Goal: Task Accomplishment & Management: Use online tool/utility

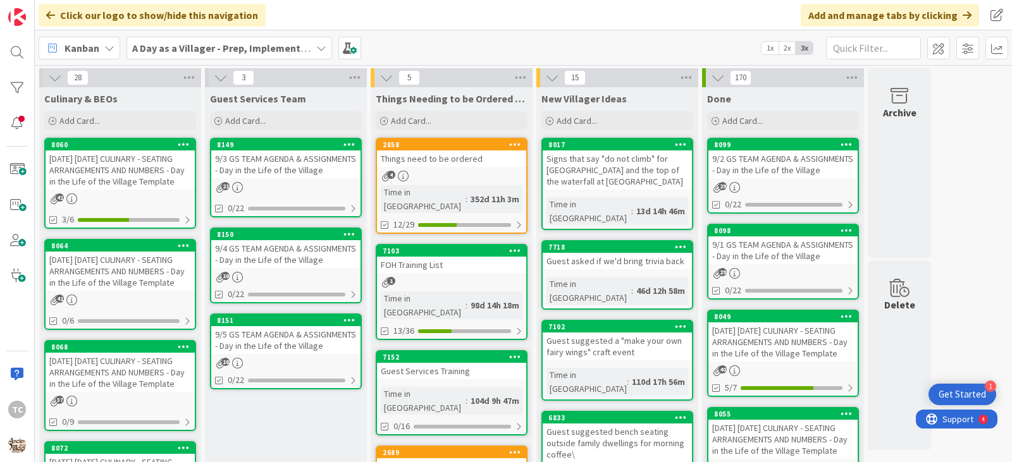
click at [125, 291] on div "[DATE] [DATE] CULINARY - SEATING ARRANGEMENTS AND NUMBERS - Day in the Life of …" at bounding box center [120, 271] width 149 height 39
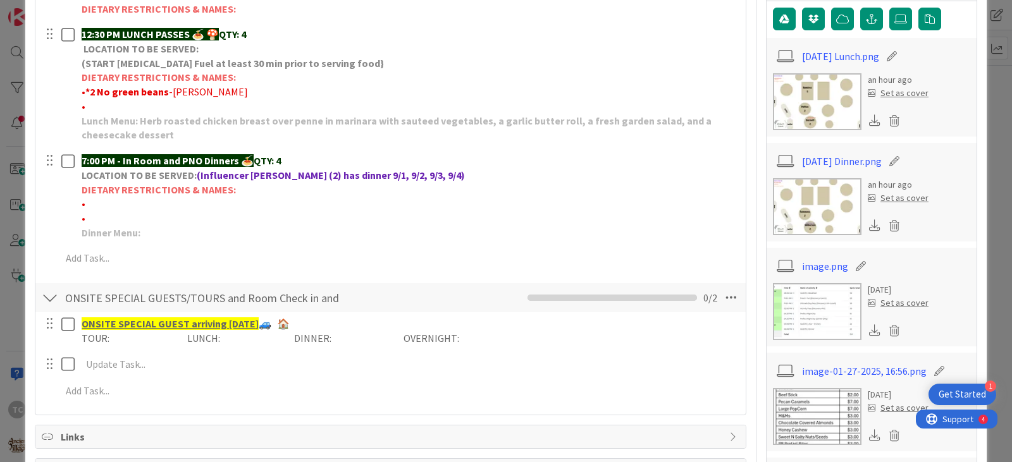
scroll to position [316, 0]
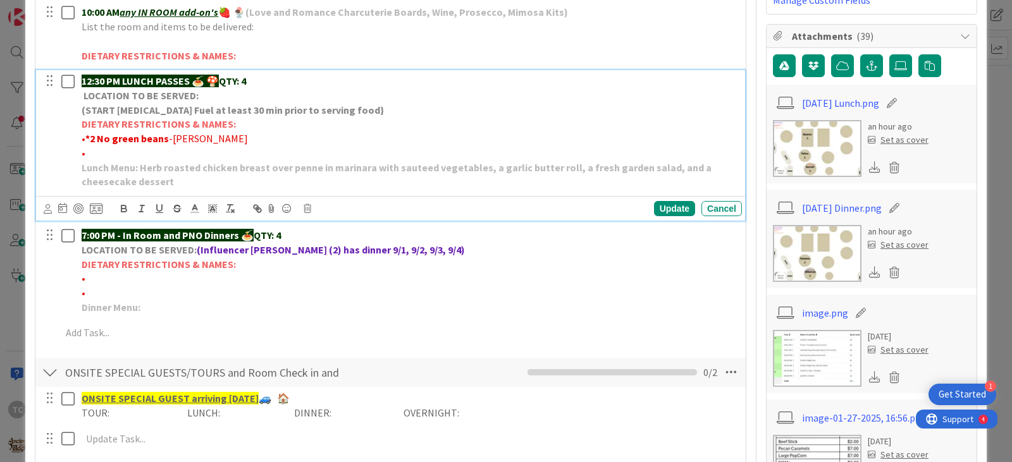
click at [99, 155] on p "•" at bounding box center [409, 153] width 655 height 15
drag, startPoint x: 252, startPoint y: 82, endPoint x: 245, endPoint y: 81, distance: 7.6
click at [245, 81] on p "12:30 PM LUNCH PASSES 🍝 🍄 QTY: 4" at bounding box center [409, 81] width 655 height 15
click at [246, 82] on strong "QTY: 4" at bounding box center [232, 81] width 27 height 13
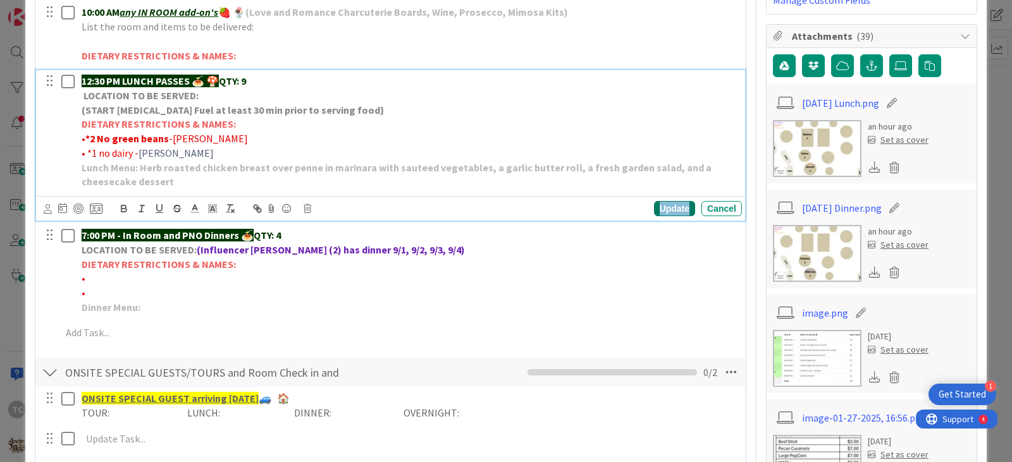
click at [670, 212] on div "Update" at bounding box center [674, 208] width 41 height 15
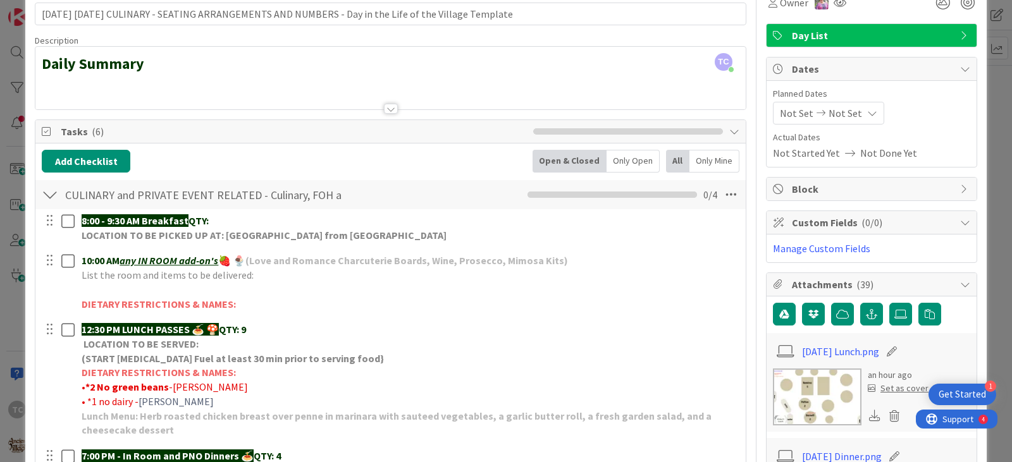
scroll to position [0, 0]
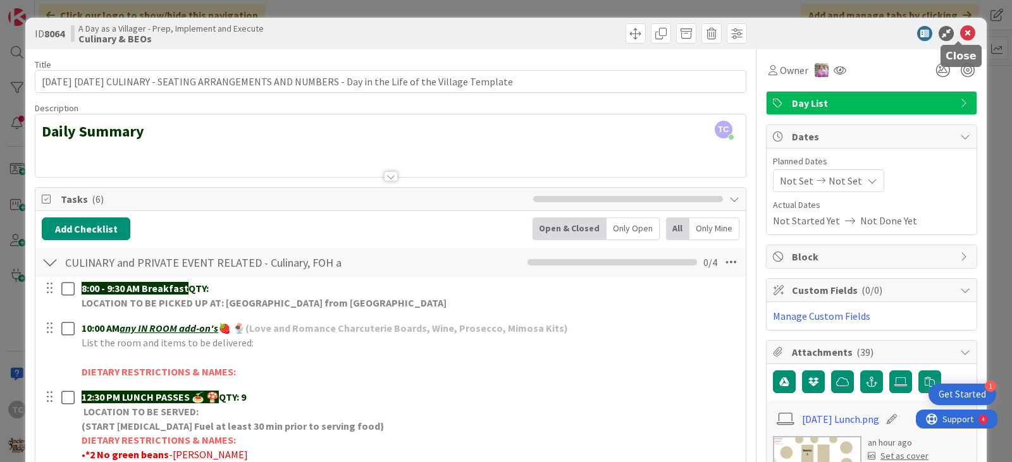
click at [960, 34] on icon at bounding box center [967, 33] width 15 height 15
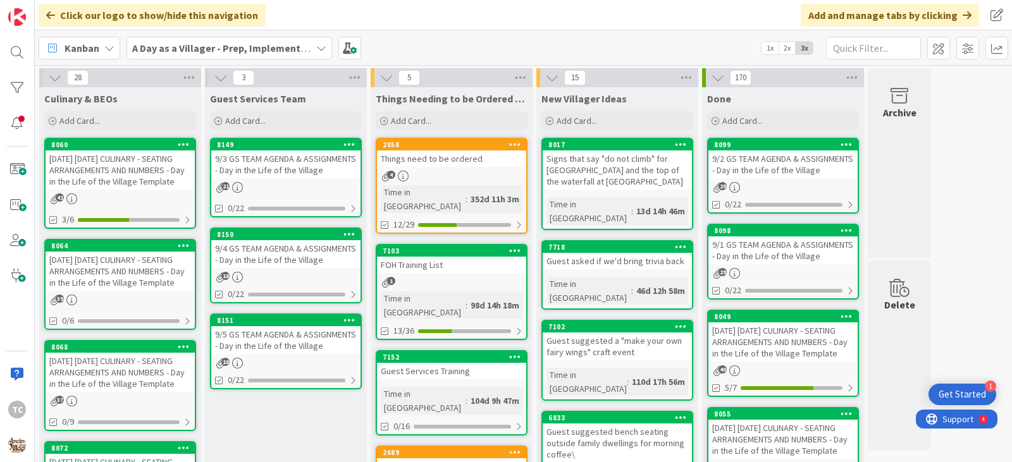
click at [101, 392] on div "[DATE] [DATE] CULINARY - SEATING ARRANGEMENTS AND NUMBERS - Day in the Life of …" at bounding box center [120, 372] width 149 height 39
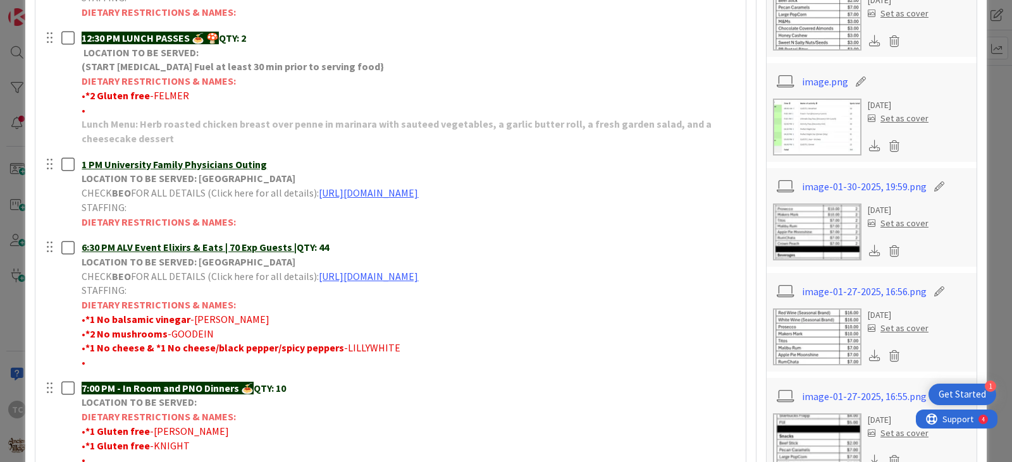
scroll to position [506, 0]
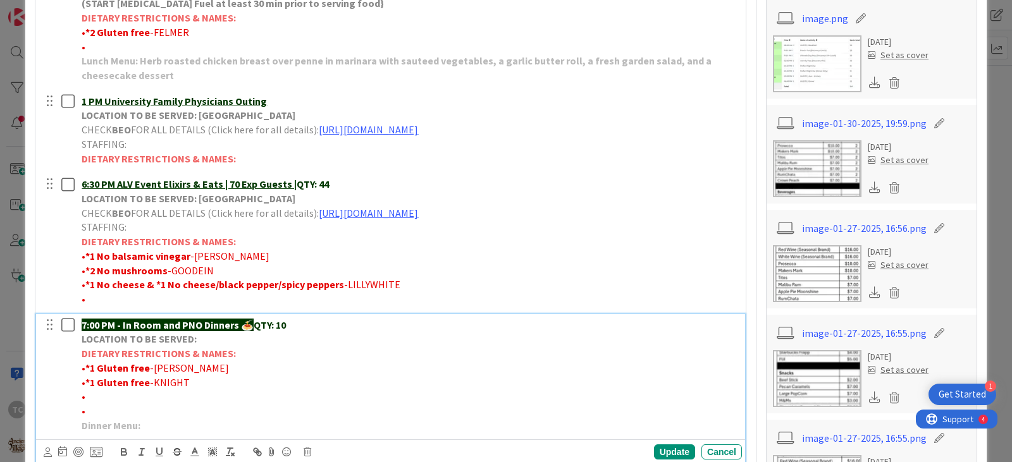
click at [101, 400] on p "•" at bounding box center [409, 396] width 655 height 15
click at [286, 325] on strong "QTY: 10" at bounding box center [270, 325] width 32 height 13
click at [654, 447] on div "Update" at bounding box center [674, 451] width 41 height 15
